Goal: Browse casually: Explore the website without a specific task or goal

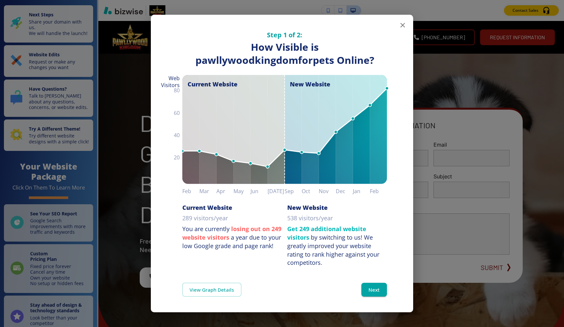
click at [399, 21] on button "button" at bounding box center [402, 25] width 13 height 13
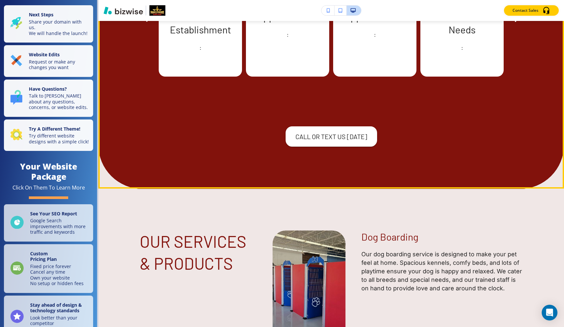
scroll to position [956, 0]
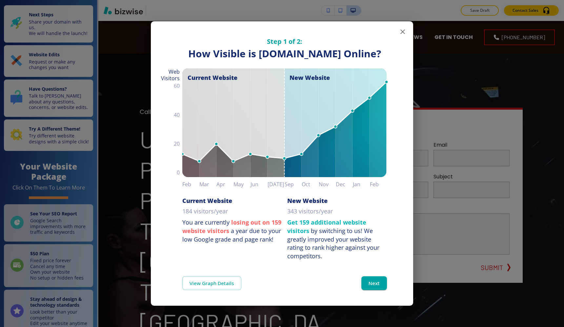
click at [402, 28] on icon "button" at bounding box center [402, 32] width 8 height 8
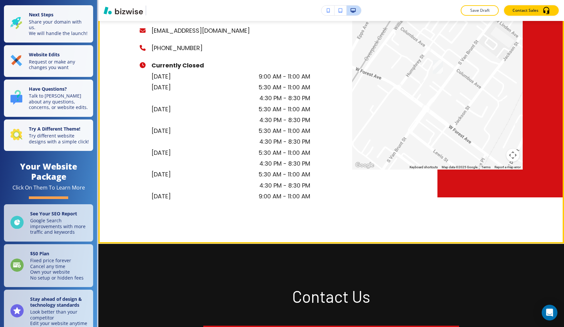
scroll to position [2618, 0]
